Goal: Communication & Community: Answer question/provide support

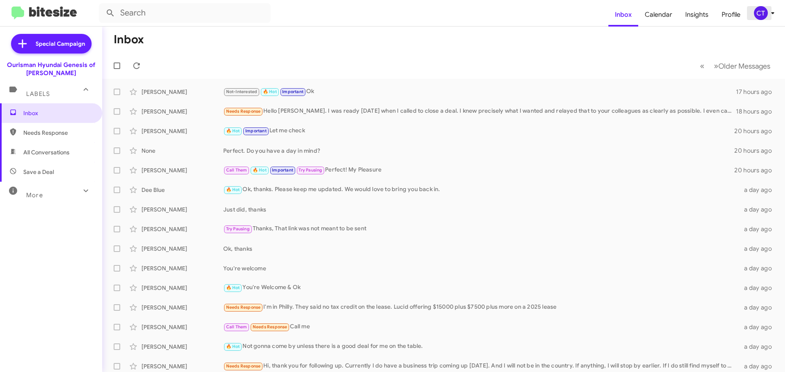
click at [772, 9] on icon at bounding box center [772, 13] width 10 height 10
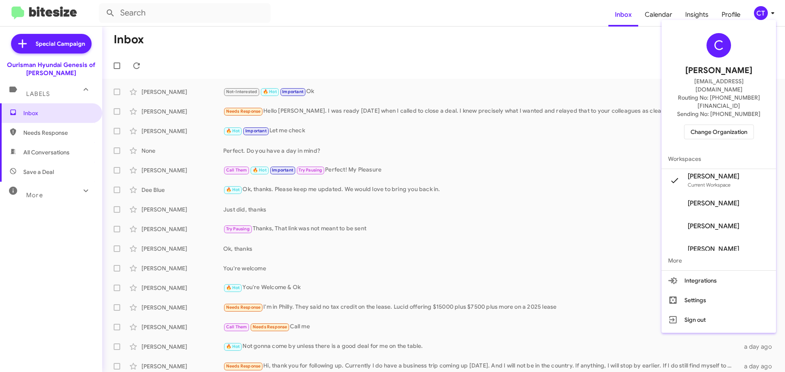
drag, startPoint x: 721, startPoint y: 107, endPoint x: 718, endPoint y: 118, distance: 10.7
click at [720, 108] on div "C Ciara Taylor ctaylor@ourismancars.com Routing No: +1 (301) 390-0880 Sending N…" at bounding box center [718, 86] width 114 height 126
click at [717, 125] on span "Change Organization" at bounding box center [718, 132] width 57 height 14
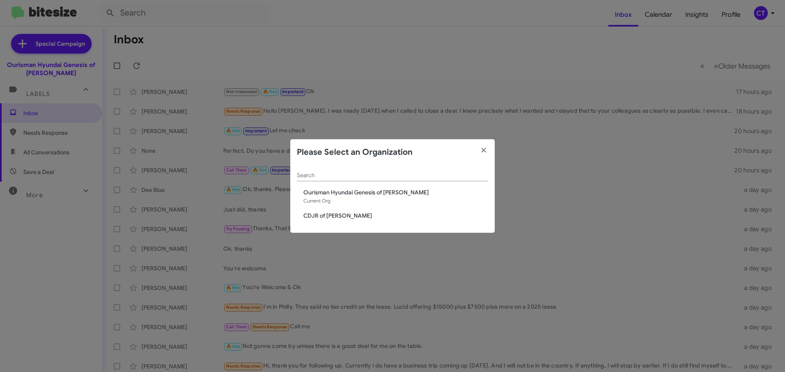
click at [347, 220] on span "CDJR of [PERSON_NAME]" at bounding box center [395, 216] width 185 height 8
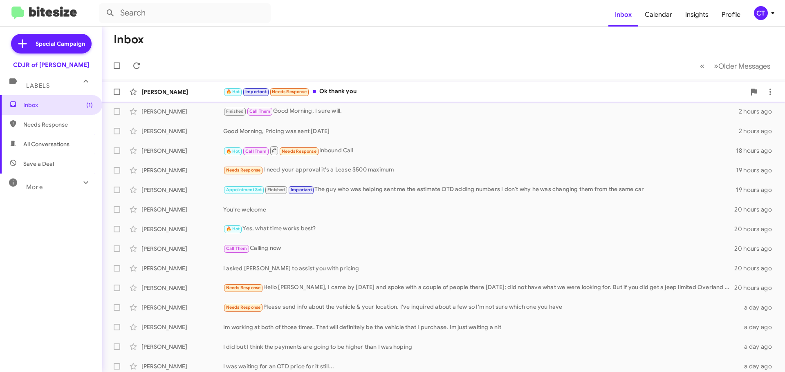
click at [380, 97] on div "Reginald Shepherd 🔥 Hot Important Needs Response Ok thank you an hour ago" at bounding box center [443, 92] width 669 height 16
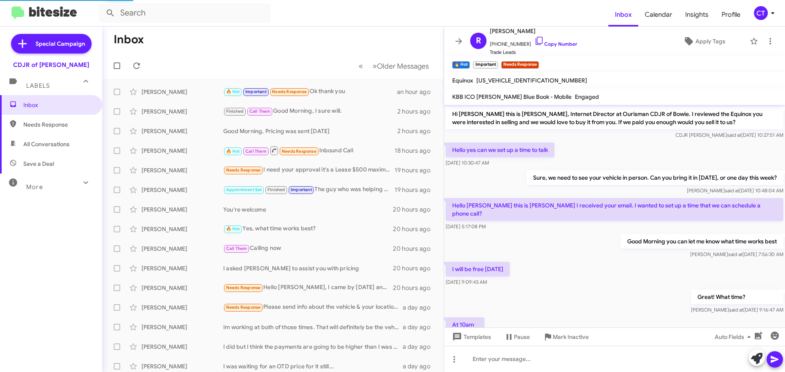
scroll to position [67, 0]
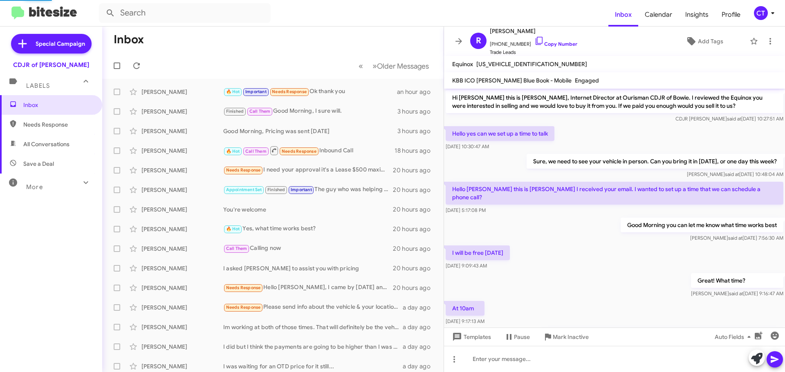
scroll to position [67, 0]
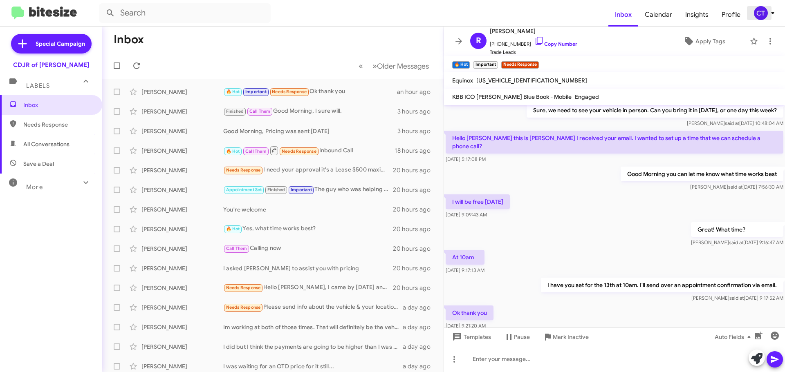
click at [759, 14] on div "CT" at bounding box center [761, 13] width 14 height 14
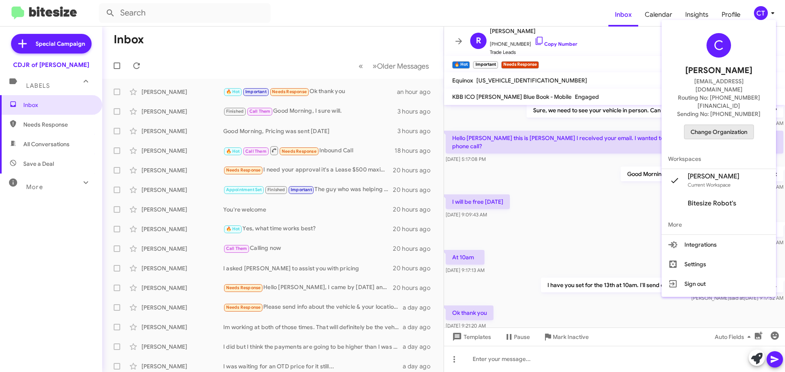
click at [709, 125] on span "Change Organization" at bounding box center [718, 132] width 57 height 14
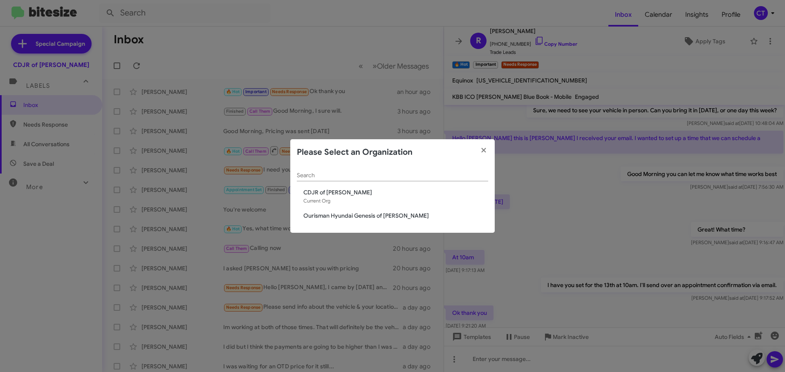
click at [391, 214] on span "Ourisman Hyundai Genesis of [PERSON_NAME]" at bounding box center [395, 216] width 185 height 8
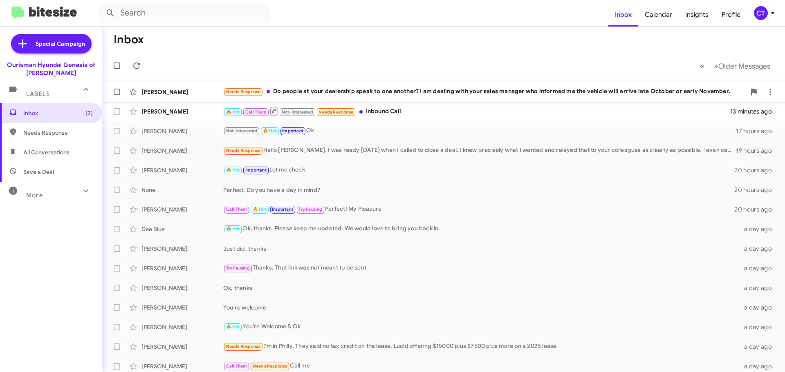
click at [338, 91] on div "Needs Response Do people at your dealership speak to one another? I am dealing …" at bounding box center [484, 91] width 522 height 9
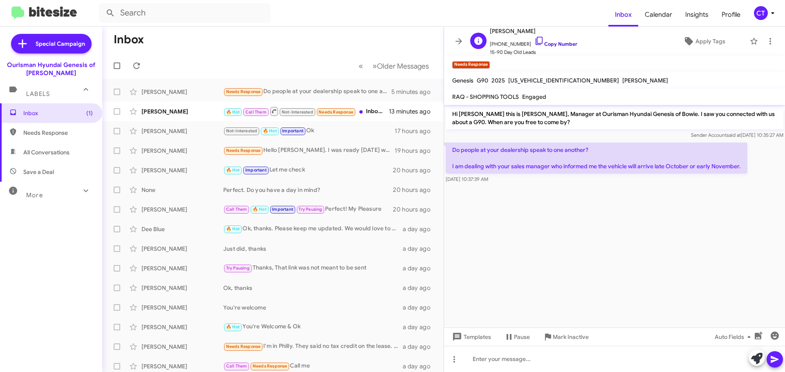
click at [535, 42] on icon at bounding box center [539, 41] width 10 height 10
click at [767, 44] on icon at bounding box center [770, 41] width 10 height 10
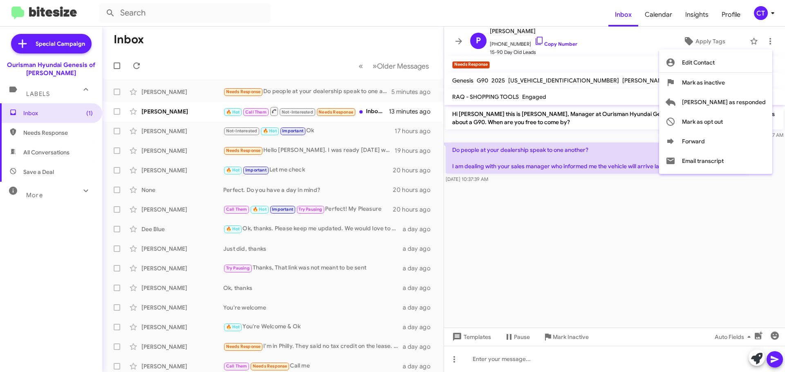
drag, startPoint x: 743, startPoint y: 79, endPoint x: 732, endPoint y: 76, distance: 10.5
click at [725, 76] on span "Mark as inactive" at bounding box center [703, 83] width 43 height 20
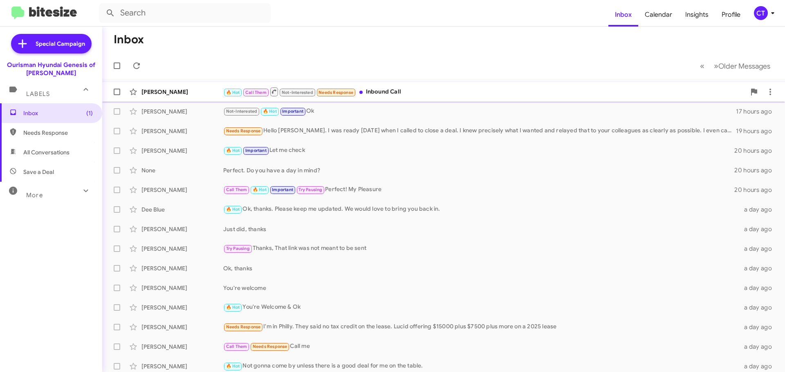
click at [417, 101] on span "Kevin Cherry 🔥 Hot Call Them Not-Interested Needs Response Inbound Call 13 minu…" at bounding box center [443, 92] width 682 height 20
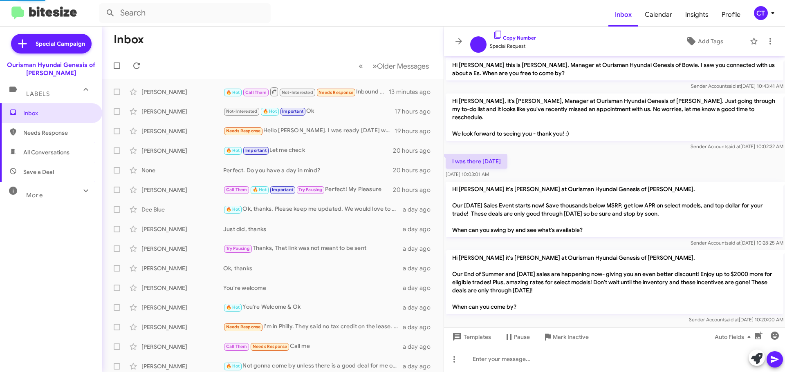
scroll to position [111, 0]
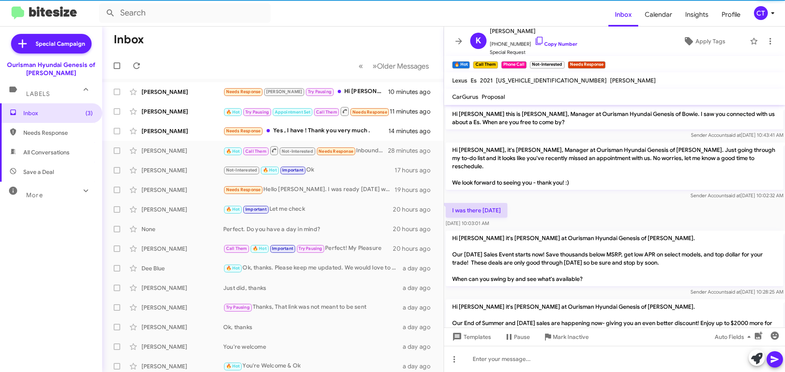
scroll to position [160, 0]
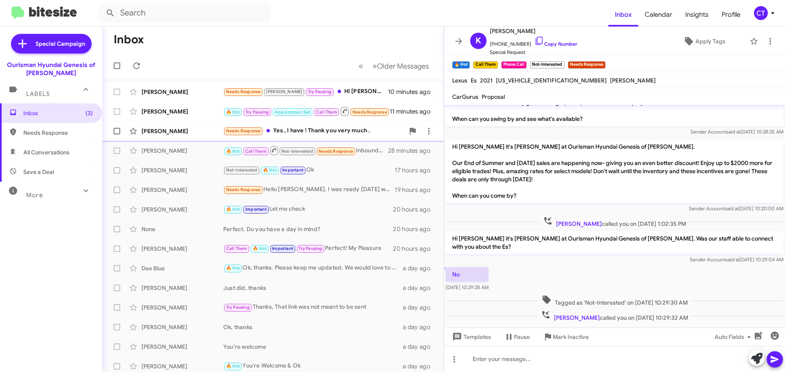
drag, startPoint x: 337, startPoint y: 133, endPoint x: 333, endPoint y: 136, distance: 4.3
click at [337, 133] on div "Needs Response Yes , I have ! Thank you very much ." at bounding box center [313, 130] width 181 height 9
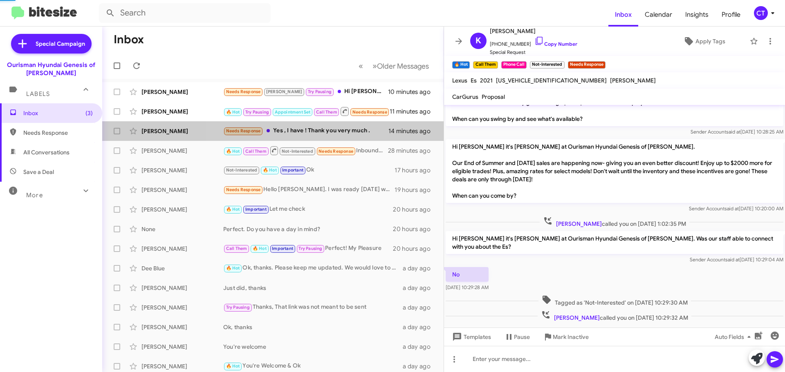
scroll to position [141, 0]
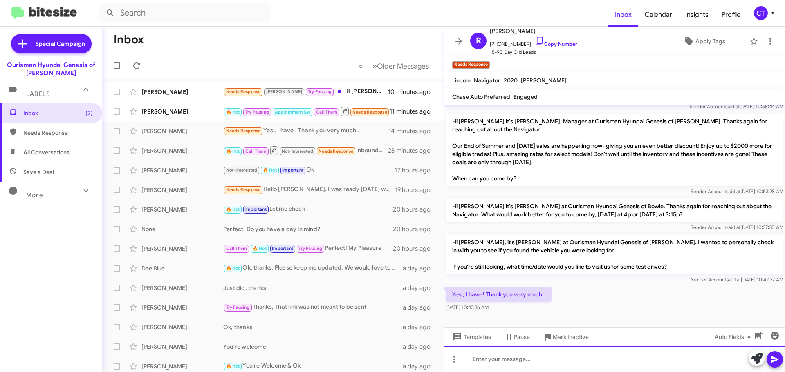
click at [517, 366] on div at bounding box center [614, 359] width 341 height 26
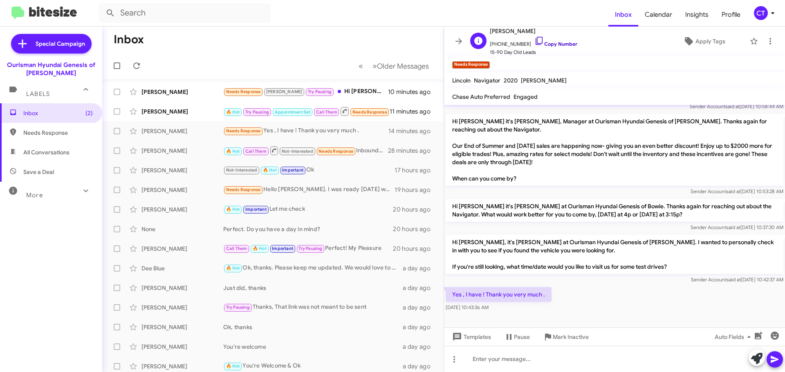
click at [535, 40] on icon at bounding box center [538, 41] width 7 height 8
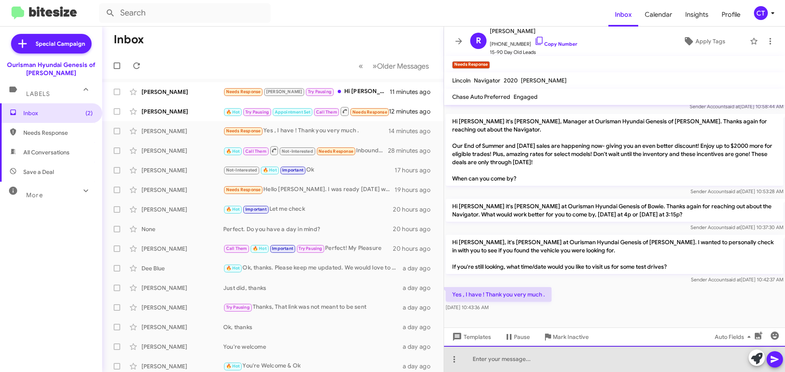
click at [502, 371] on div at bounding box center [614, 359] width 341 height 26
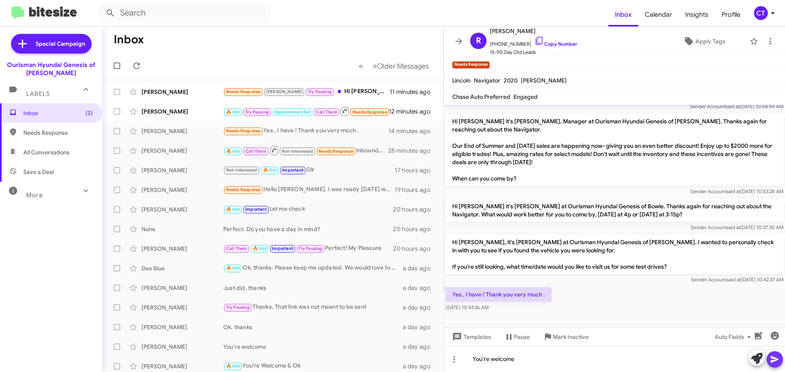
drag, startPoint x: 777, startPoint y: 358, endPoint x: 772, endPoint y: 356, distance: 5.5
click at [777, 359] on icon at bounding box center [775, 360] width 10 height 10
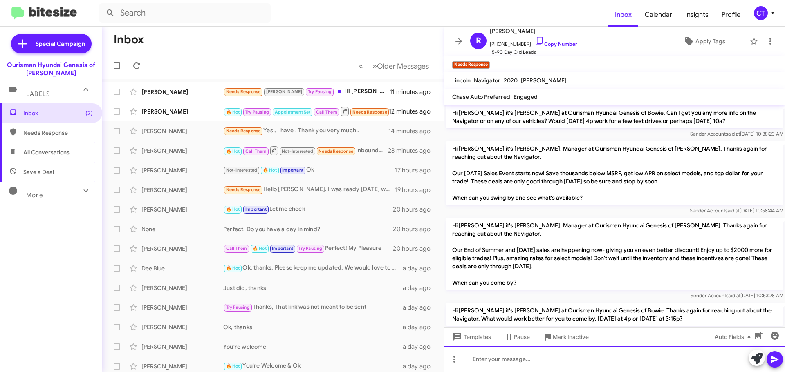
scroll to position [171, 0]
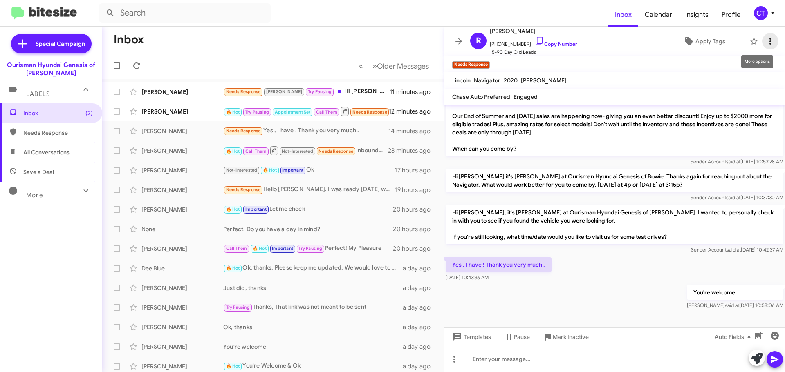
click at [765, 43] on icon at bounding box center [770, 41] width 10 height 10
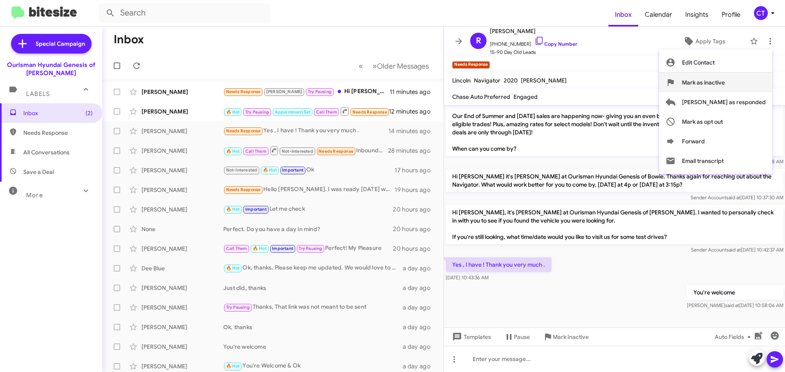
click at [725, 78] on span "Mark as inactive" at bounding box center [703, 83] width 43 height 20
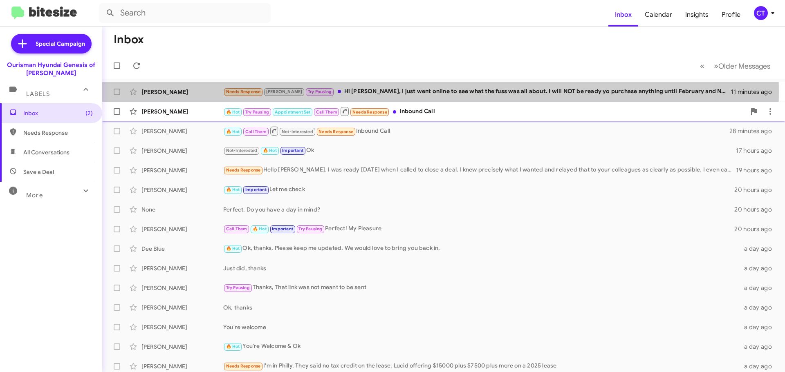
drag, startPoint x: 383, startPoint y: 92, endPoint x: 324, endPoint y: 110, distance: 61.4
click at [383, 92] on div "Needs Response Stephanie Try Pausing Hi Clara, I just went online to see what t…" at bounding box center [477, 91] width 508 height 9
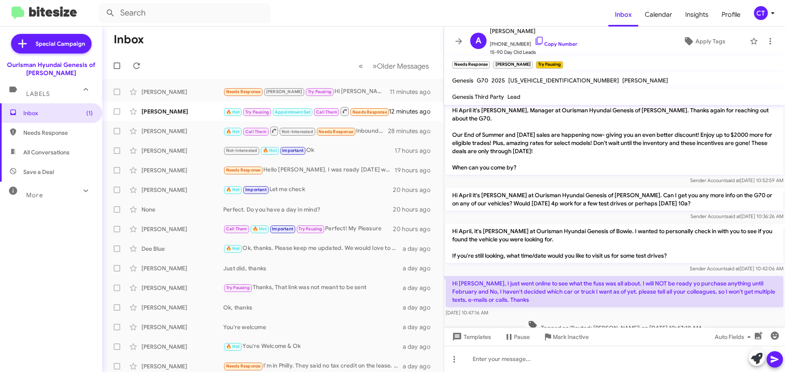
scroll to position [88, 0]
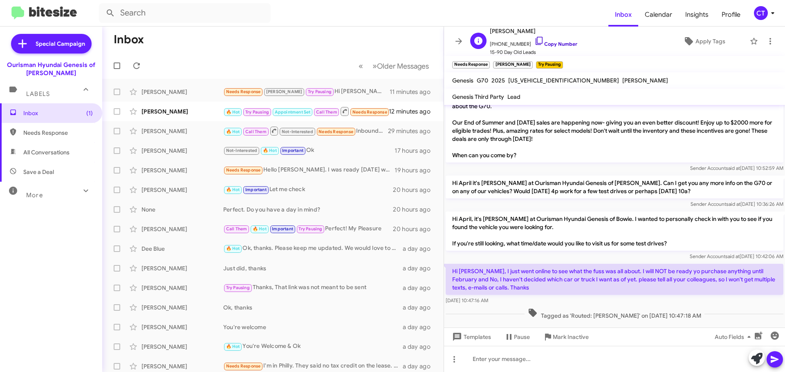
click at [534, 40] on icon at bounding box center [539, 41] width 10 height 10
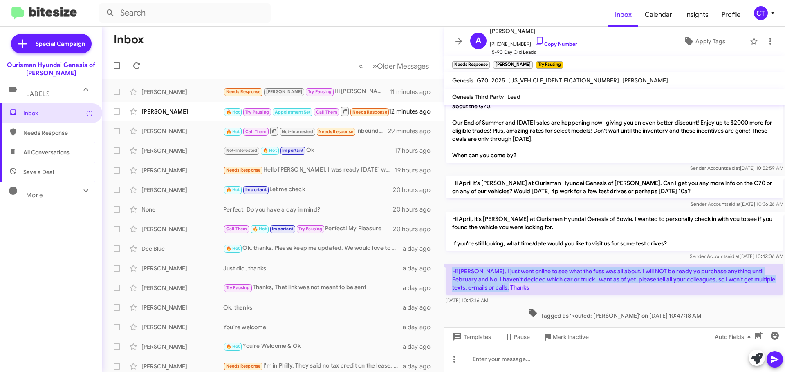
drag, startPoint x: 451, startPoint y: 260, endPoint x: 552, endPoint y: 280, distance: 102.8
click at [552, 280] on p "Hi Clara, I just went online to see what the fuss was all about. I will NOT be …" at bounding box center [614, 279] width 338 height 31
copy p "Hi Clara, I just went online to see what the fuss was all about. I will NOT be …"
click at [766, 40] on icon at bounding box center [770, 41] width 10 height 10
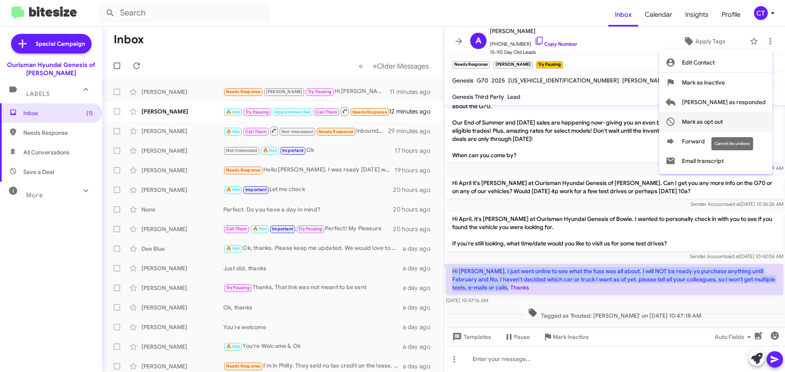
click at [723, 123] on span "Mark as opt out" at bounding box center [702, 122] width 41 height 20
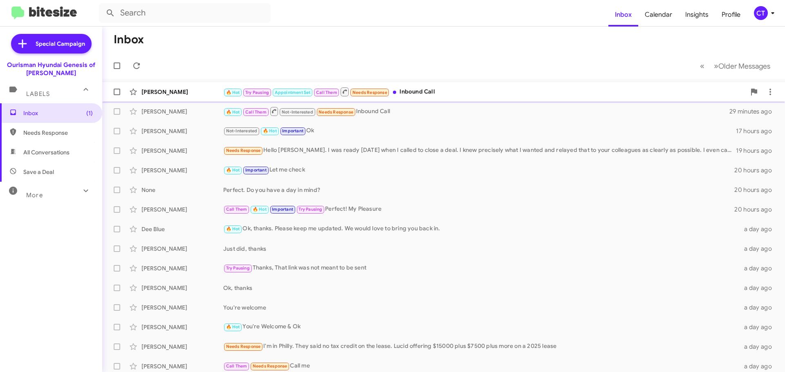
click at [421, 89] on div "🔥 Hot Try Pausing Appointment Set Call Them Needs Response Inbound Call" at bounding box center [484, 92] width 522 height 10
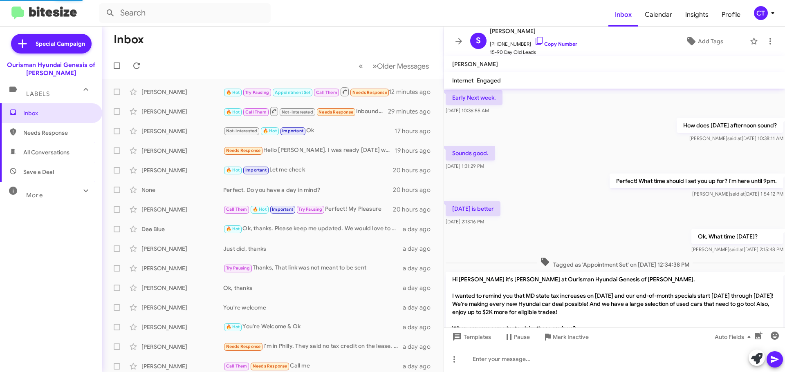
scroll to position [635, 0]
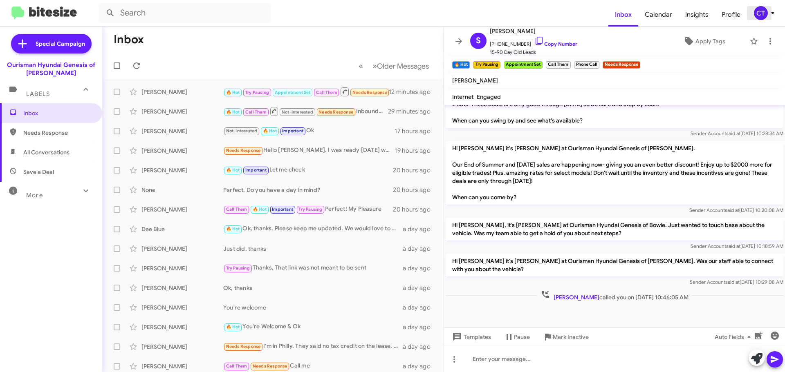
click at [766, 16] on div "CT" at bounding box center [761, 13] width 14 height 14
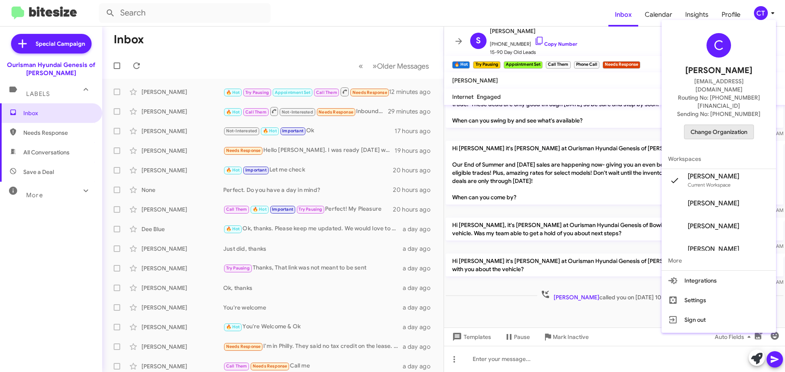
click at [729, 125] on span "Change Organization" at bounding box center [718, 132] width 57 height 14
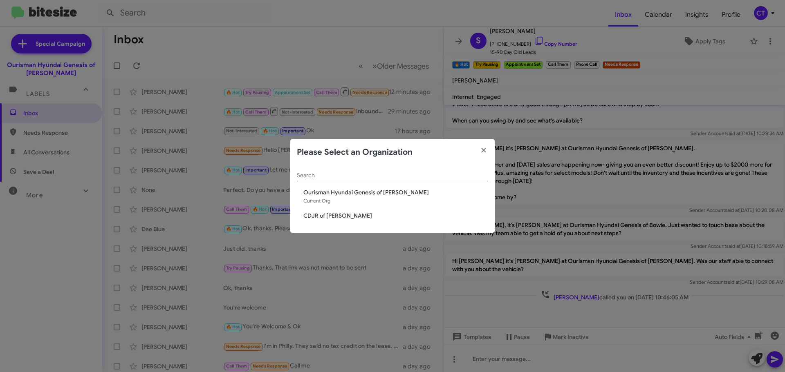
click at [324, 219] on span "CDJR of Bowie" at bounding box center [395, 216] width 185 height 8
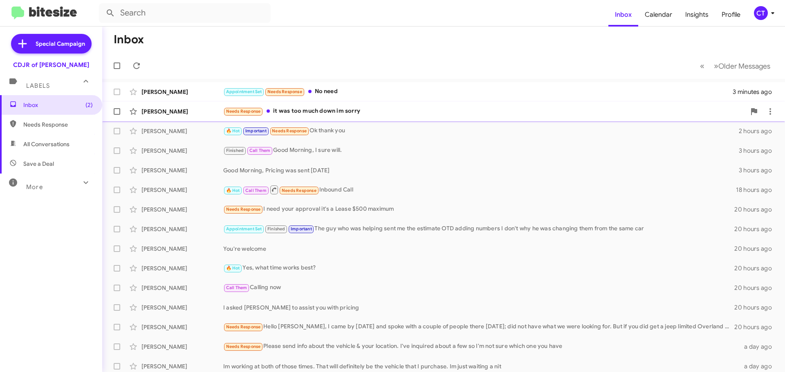
click at [340, 119] on div "[PERSON_NAME] Needs Response it was too much down im sorry 4 minutes ago" at bounding box center [443, 111] width 669 height 16
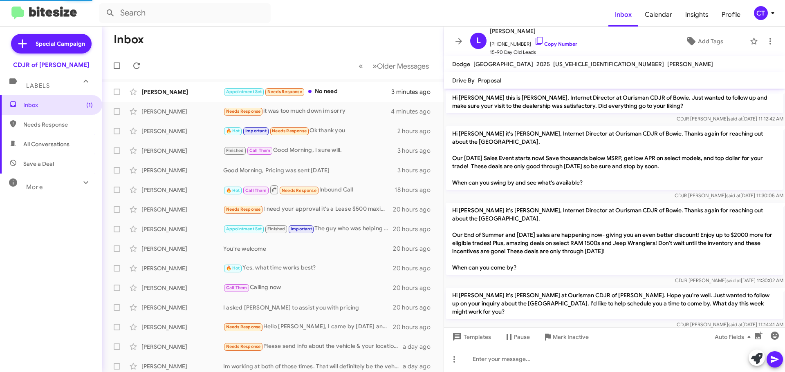
scroll to position [79, 0]
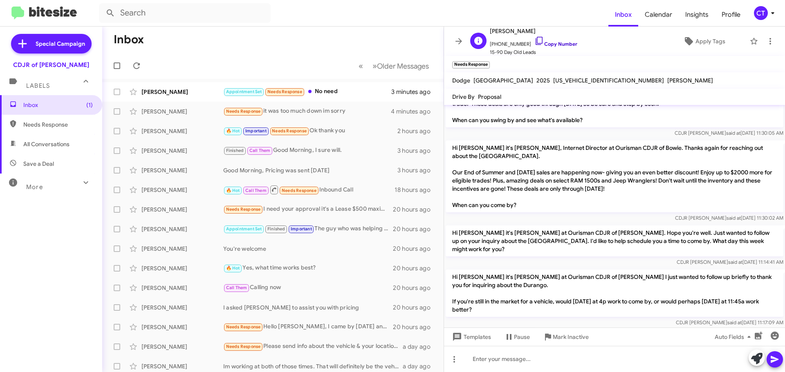
click at [534, 38] on icon at bounding box center [539, 41] width 10 height 10
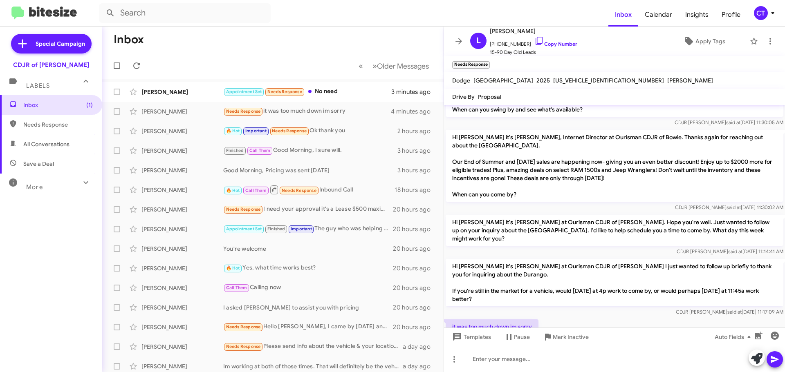
scroll to position [95, 0]
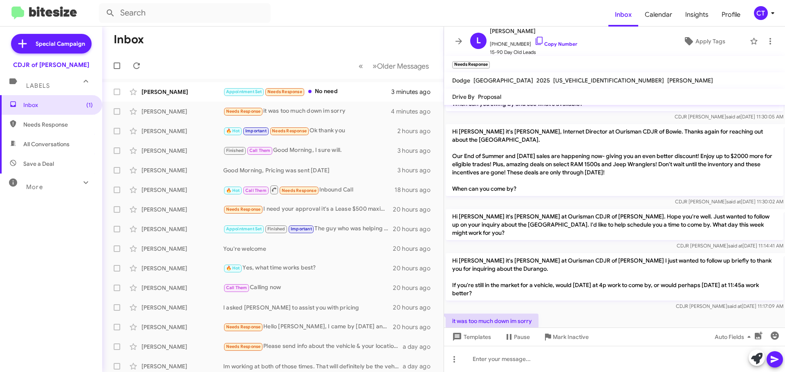
drag, startPoint x: 450, startPoint y: 295, endPoint x: 510, endPoint y: 312, distance: 62.0
click at [510, 314] on div "it was too much down im sorry Sep 5, 2025, 11:17:47 AM" at bounding box center [491, 326] width 93 height 25
copy div "it was too much down im sorry Sep 5, 2025, 11:17:47 AM"
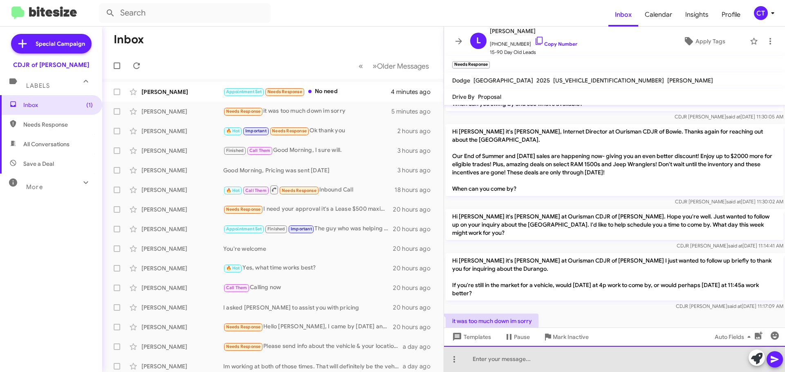
click at [516, 357] on div at bounding box center [614, 359] width 341 height 26
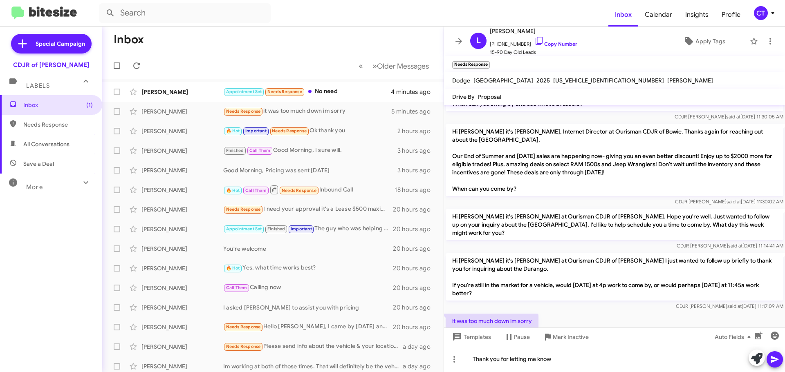
click at [773, 360] on icon at bounding box center [775, 360] width 10 height 10
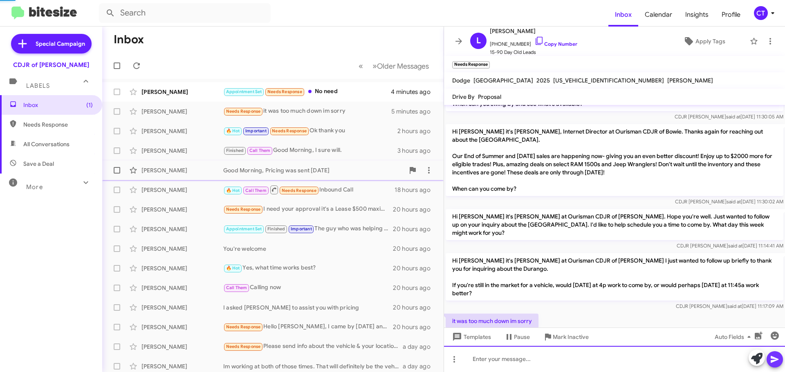
scroll to position [0, 0]
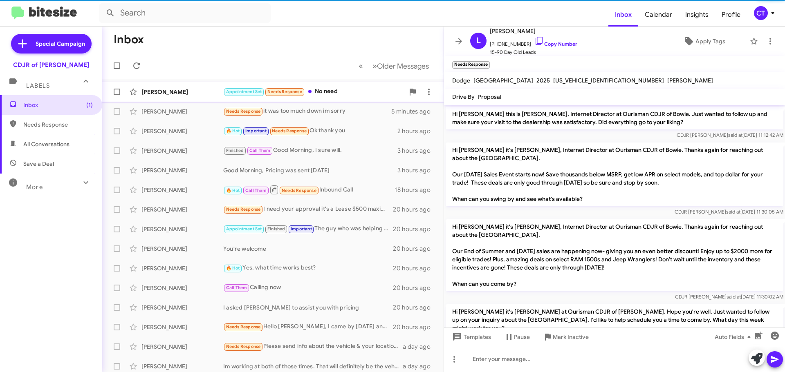
click at [331, 98] on div "Emi Yapa Appointment Set Needs Response No need 4 minutes ago" at bounding box center [273, 92] width 328 height 16
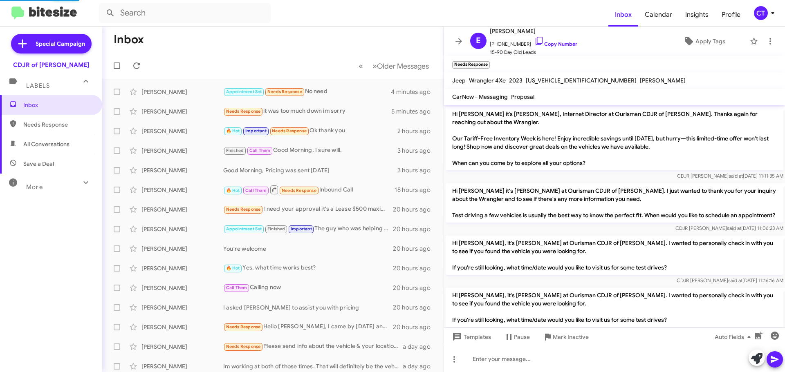
scroll to position [905, 0]
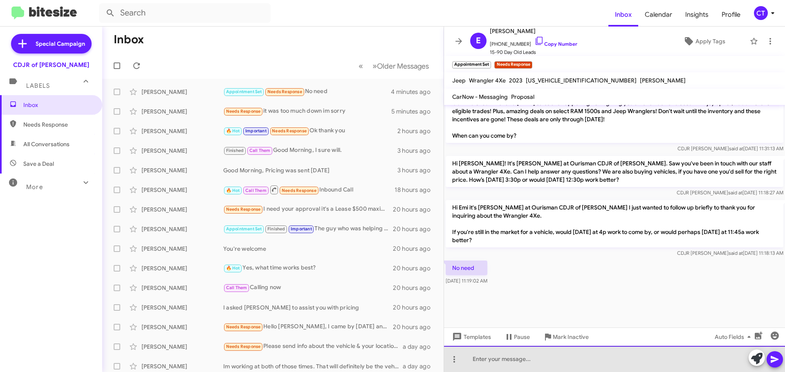
click at [483, 359] on div at bounding box center [614, 359] width 341 height 26
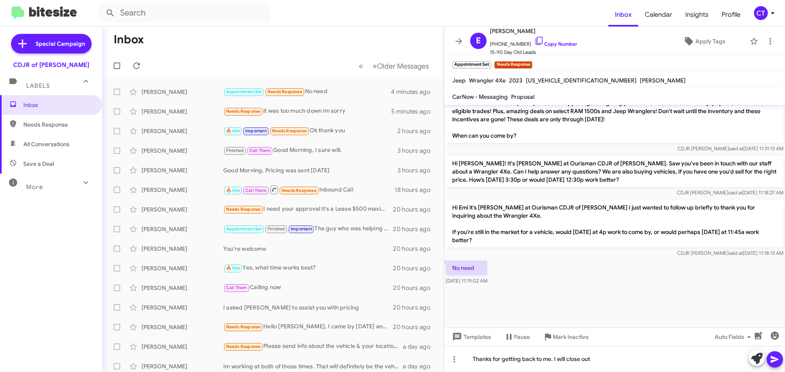
click at [774, 365] on span at bounding box center [775, 359] width 10 height 16
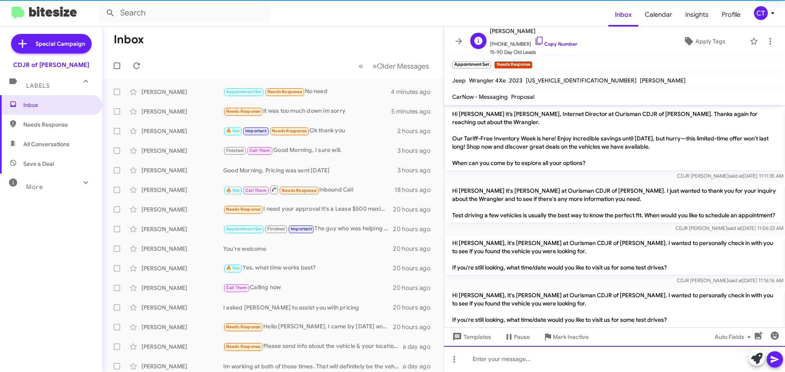
scroll to position [41, 0]
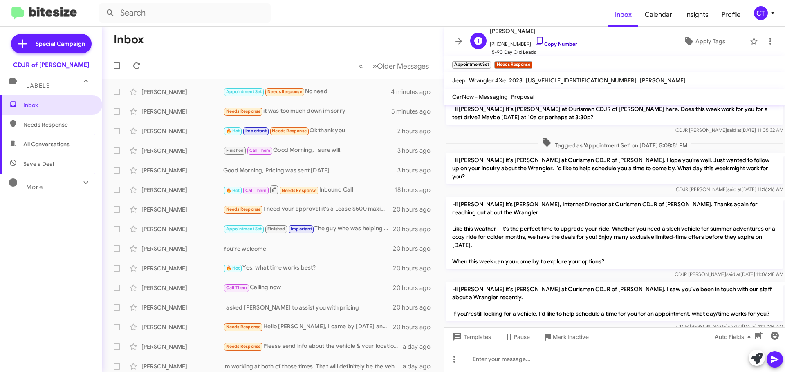
click at [533, 36] on span "Emi Yapa" at bounding box center [533, 31] width 87 height 10
click at [534, 38] on icon at bounding box center [539, 41] width 10 height 10
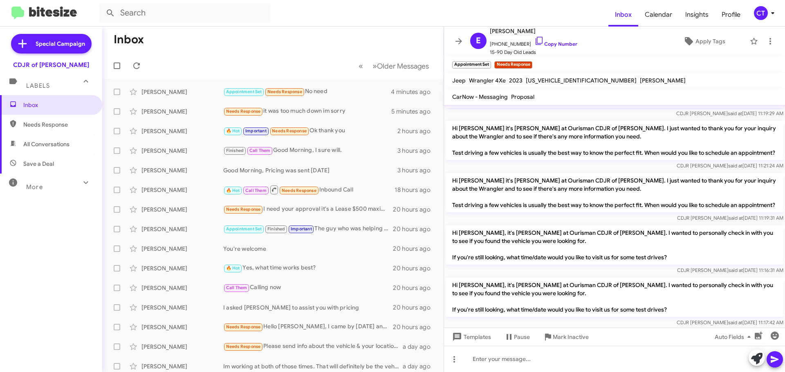
scroll to position [940, 0]
click at [769, 38] on icon at bounding box center [770, 41] width 2 height 7
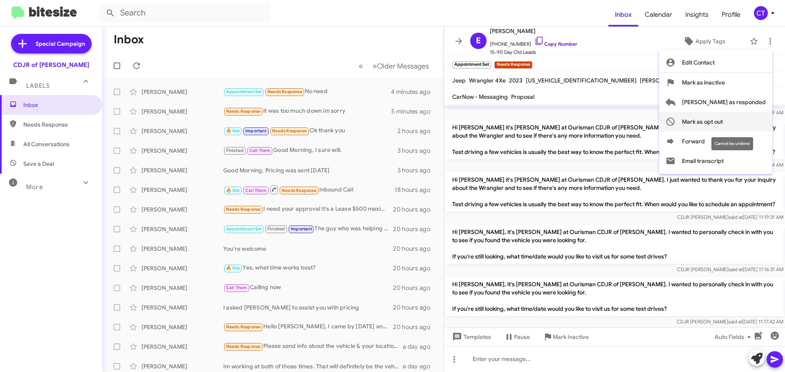
click at [723, 125] on span "Mark as opt out" at bounding box center [702, 122] width 41 height 20
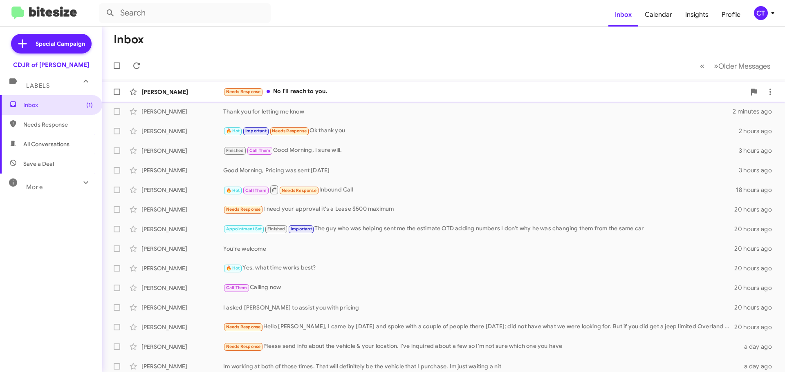
click at [338, 94] on div "Needs Response No I'll reach to you." at bounding box center [484, 91] width 522 height 9
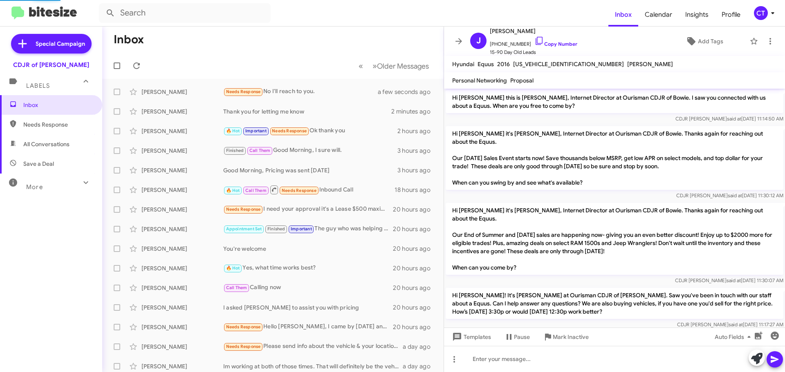
scroll to position [103, 0]
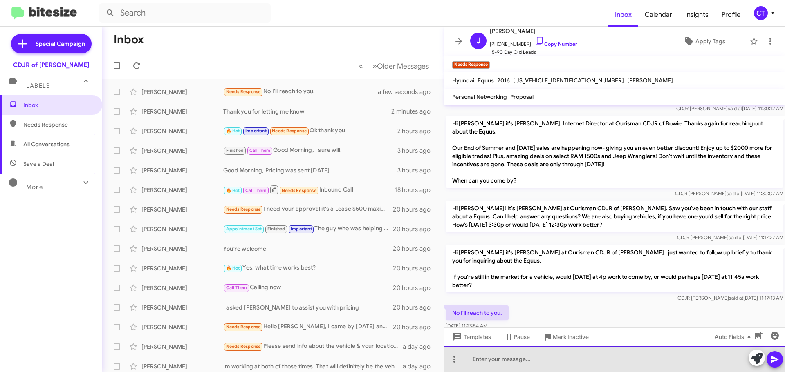
drag, startPoint x: 530, startPoint y: 356, endPoint x: 530, endPoint y: 360, distance: 5.0
click at [530, 356] on div at bounding box center [614, 359] width 341 height 26
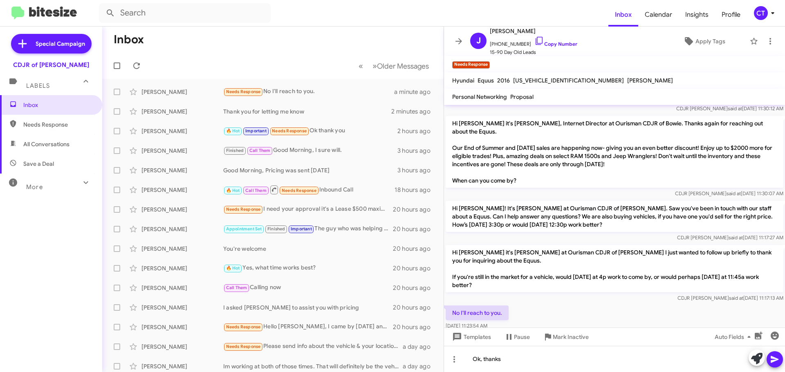
click at [776, 357] on icon at bounding box center [775, 360] width 10 height 10
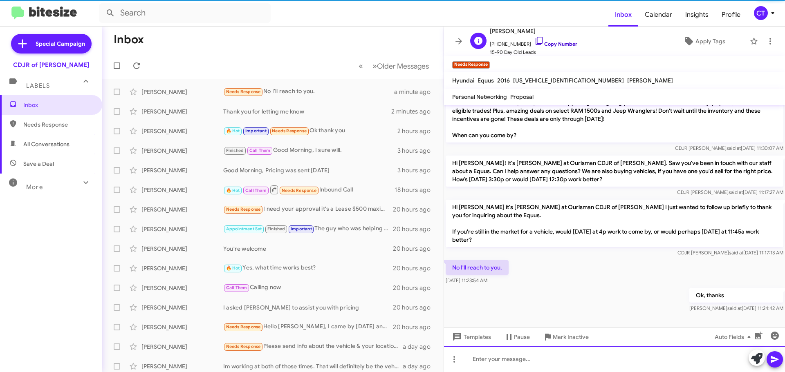
scroll to position [150, 0]
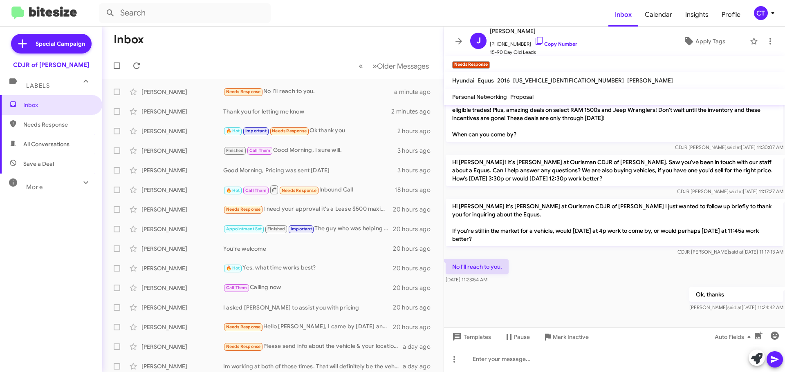
drag, startPoint x: 533, startPoint y: 41, endPoint x: 442, endPoint y: 56, distance: 92.3
click at [534, 41] on icon at bounding box center [539, 41] width 10 height 10
click at [763, 14] on div "CT" at bounding box center [761, 13] width 14 height 14
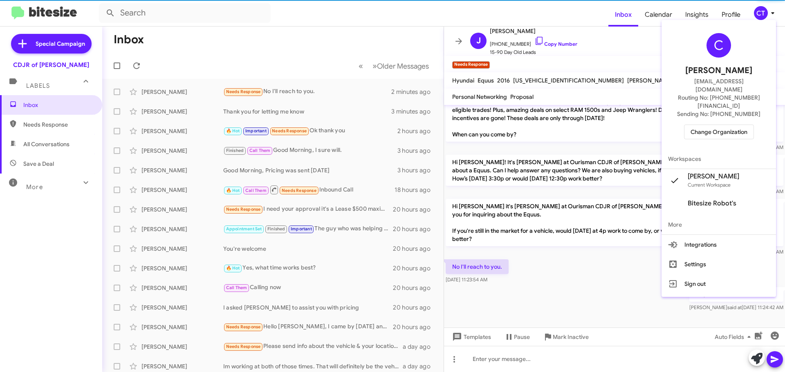
click at [712, 125] on span "Change Organization" at bounding box center [718, 132] width 57 height 14
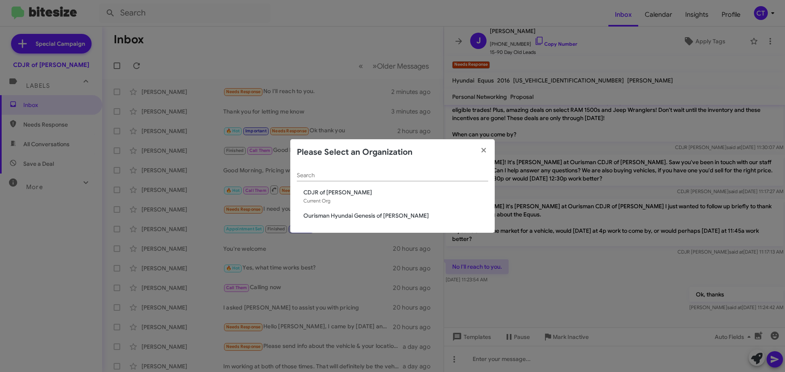
click at [393, 216] on span "Ourisman Hyundai Genesis of [PERSON_NAME]" at bounding box center [395, 216] width 185 height 8
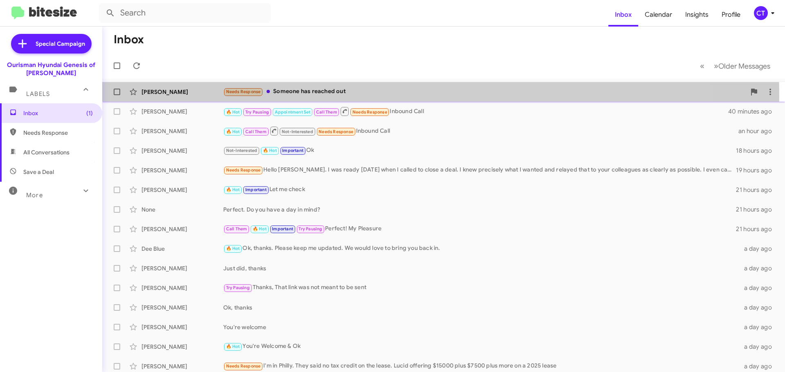
click at [330, 96] on div "Needs Response Someone has reached out" at bounding box center [484, 91] width 522 height 9
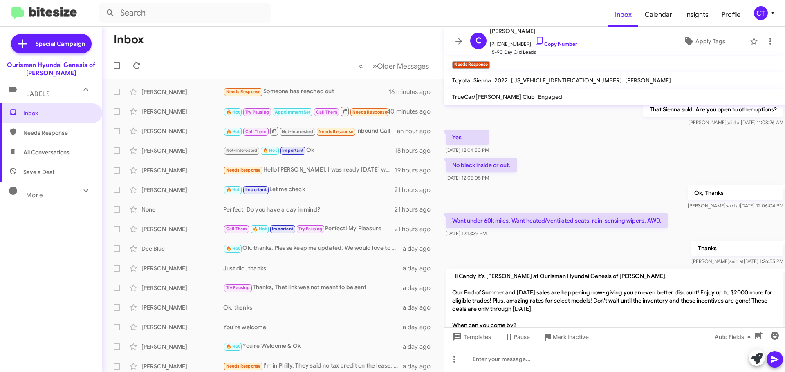
scroll to position [37, 0]
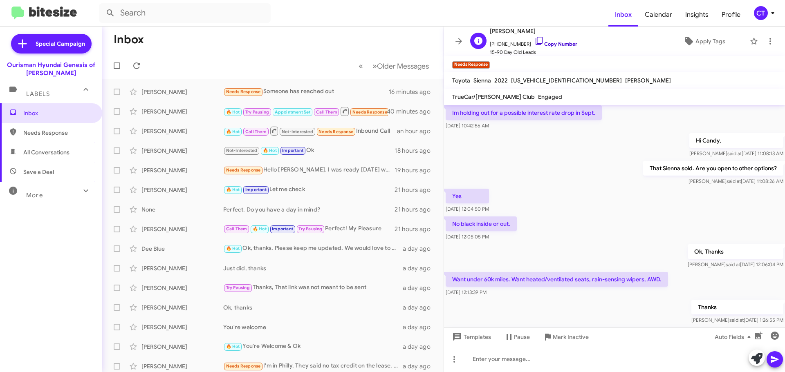
click at [534, 40] on icon at bounding box center [539, 41] width 10 height 10
click at [535, 41] on icon at bounding box center [538, 41] width 7 height 8
click at [767, 41] on icon at bounding box center [770, 41] width 10 height 10
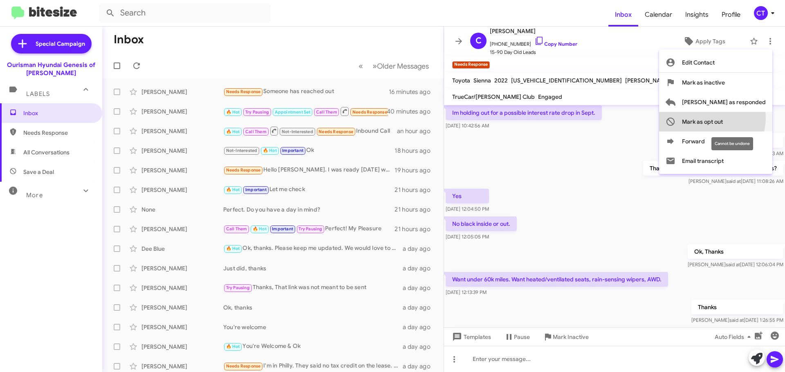
click at [723, 118] on span "Mark as opt out" at bounding box center [702, 122] width 41 height 20
